Goal: Task Accomplishment & Management: Manage account settings

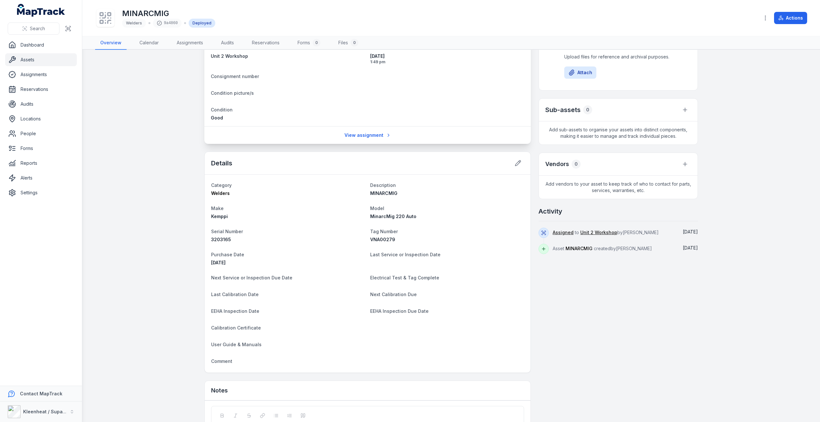
scroll to position [96, 0]
click at [389, 135] on link "View assignment" at bounding box center [367, 134] width 55 height 12
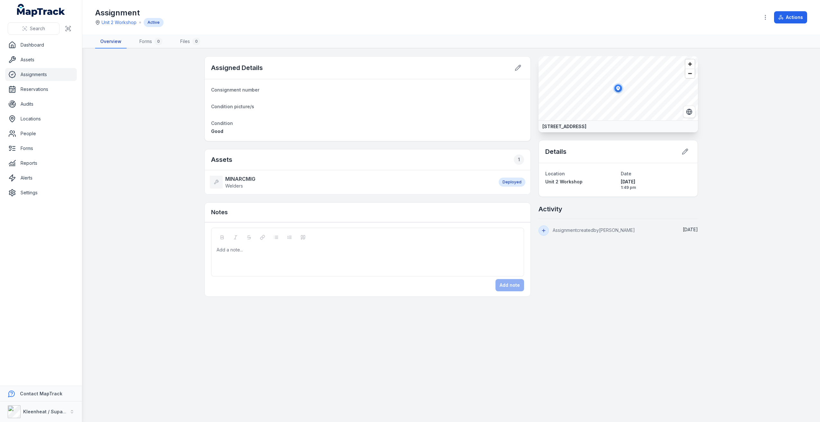
click at [117, 38] on link "Overview" at bounding box center [111, 42] width 32 height 14
click at [45, 62] on link "Assets" at bounding box center [41, 59] width 72 height 13
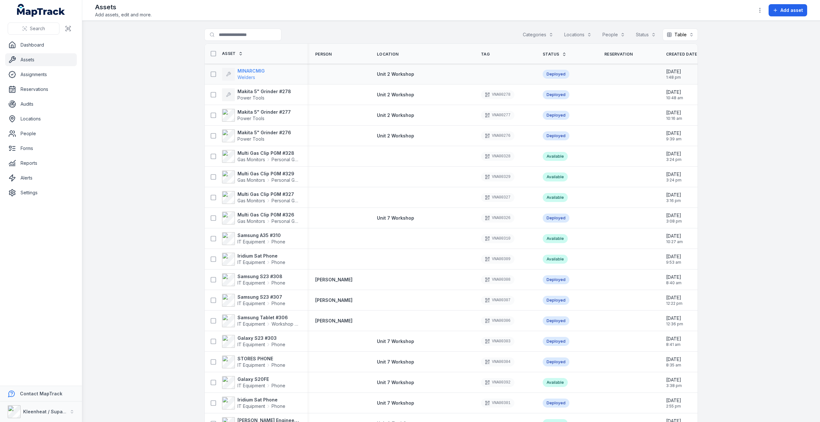
click at [248, 68] on strong "MINARCMIG" at bounding box center [251, 71] width 27 height 6
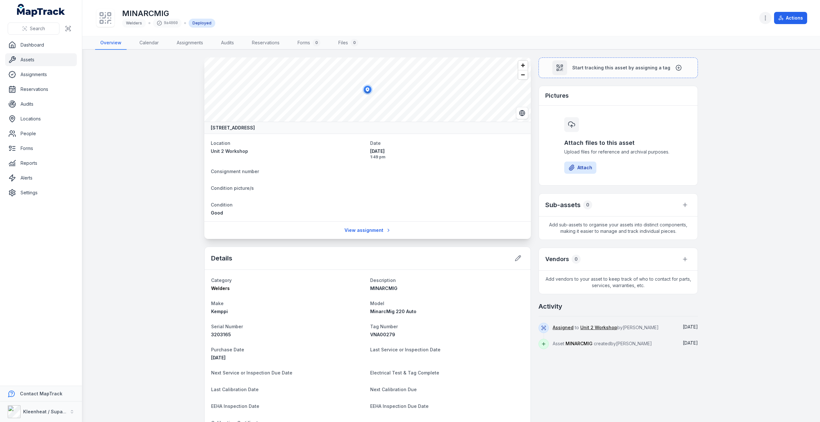
click at [767, 21] on icon "button" at bounding box center [766, 18] width 6 height 6
click at [158, 14] on div "MINARCMIG Welders 9a4860 Deployed Actions" at bounding box center [451, 18] width 712 height 31
click at [158, 14] on h1 "MINARCMIG" at bounding box center [168, 13] width 93 height 10
drag, startPoint x: 158, startPoint y: 14, endPoint x: 206, endPoint y: 12, distance: 48.2
click at [206, 12] on h1 "MINARCMIG" at bounding box center [168, 13] width 93 height 10
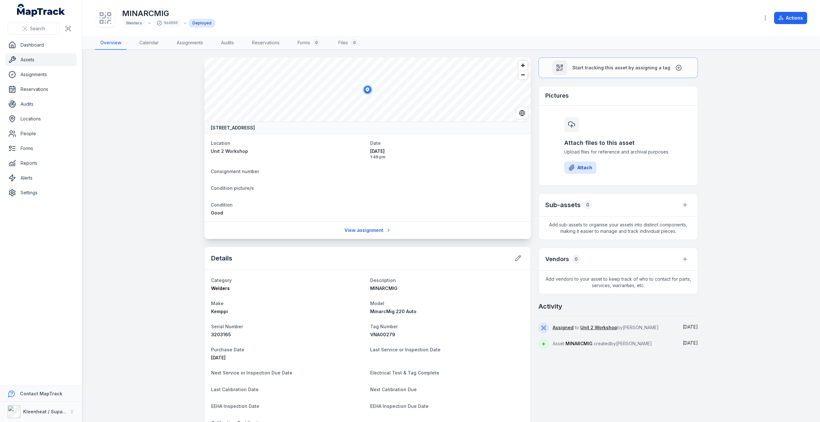
click at [168, 12] on h1 "MINARCMIG" at bounding box center [168, 13] width 93 height 10
click at [235, 9] on div "MINARCMIG Welders 9a4860 Deployed" at bounding box center [424, 18] width 659 height 21
click at [762, 20] on button "button" at bounding box center [766, 18] width 12 height 12
click at [751, 61] on div "Edit asset fields" at bounding box center [734, 64] width 72 height 12
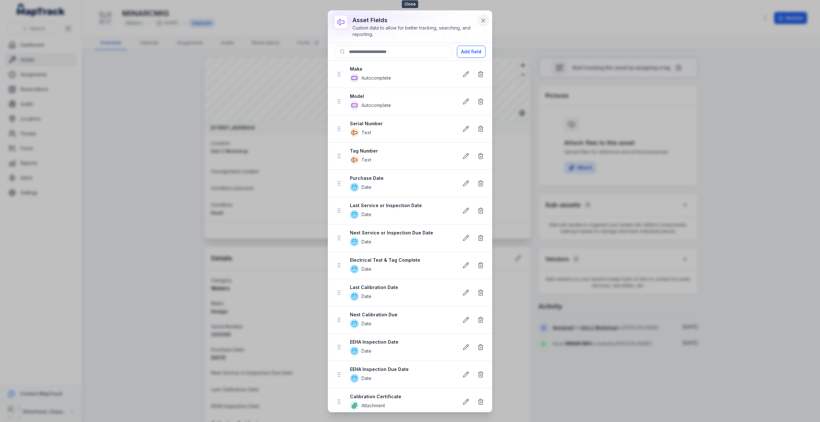
click at [484, 24] on button at bounding box center [483, 20] width 12 height 12
